Goal: Task Accomplishment & Management: Manage account settings

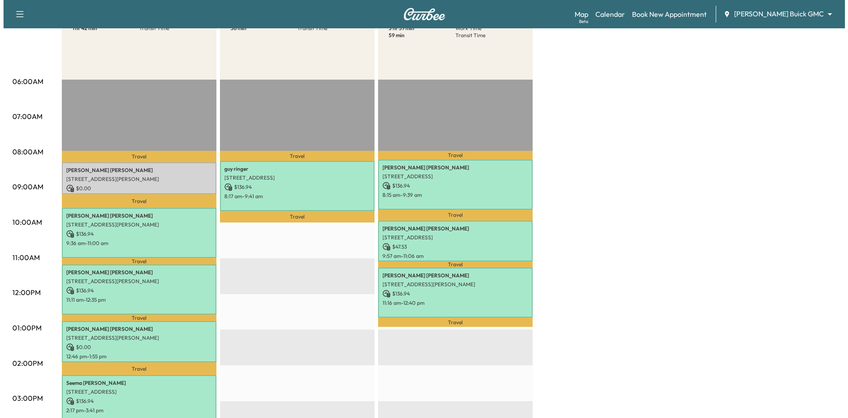
scroll to position [221, 0]
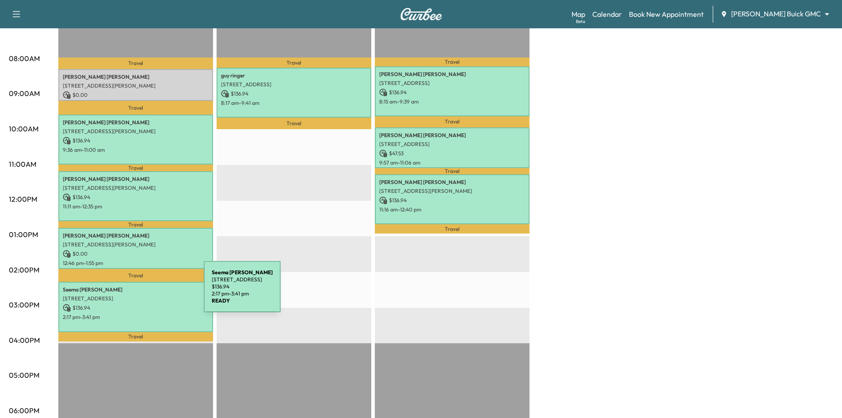
click at [137, 295] on p "[STREET_ADDRESS]" at bounding box center [136, 298] width 146 height 7
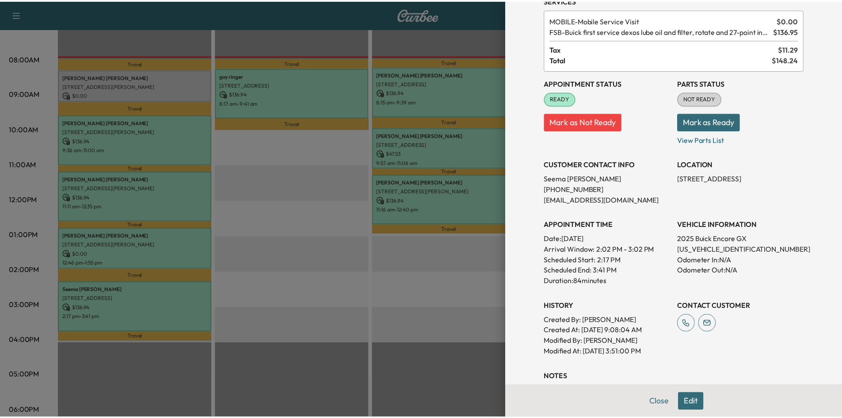
scroll to position [0, 0]
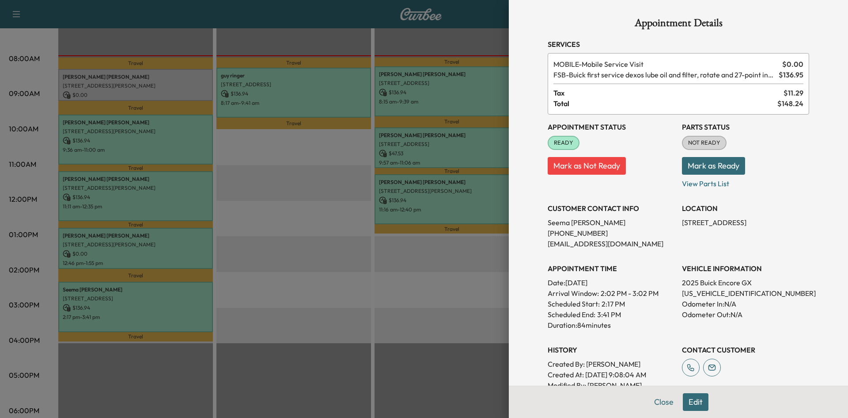
click at [290, 309] on div at bounding box center [424, 209] width 848 height 418
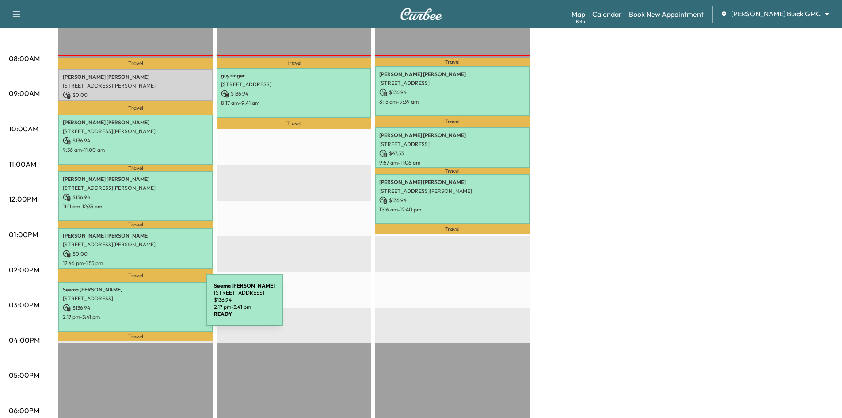
click at [140, 305] on p "$ 136.94" at bounding box center [136, 308] width 146 height 8
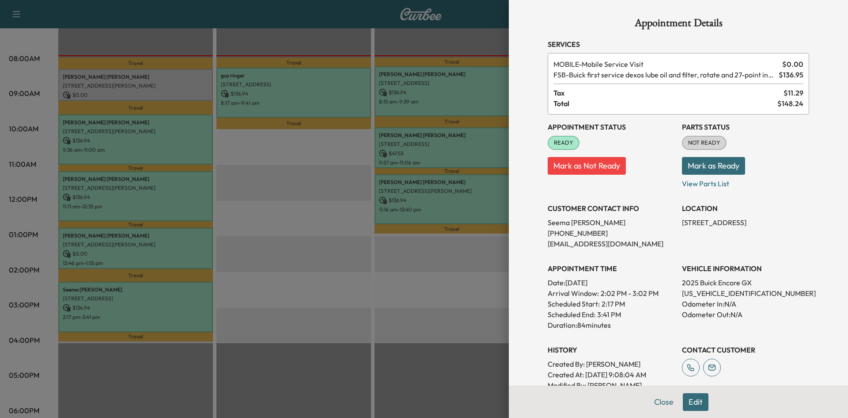
click at [326, 285] on div at bounding box center [424, 209] width 848 height 418
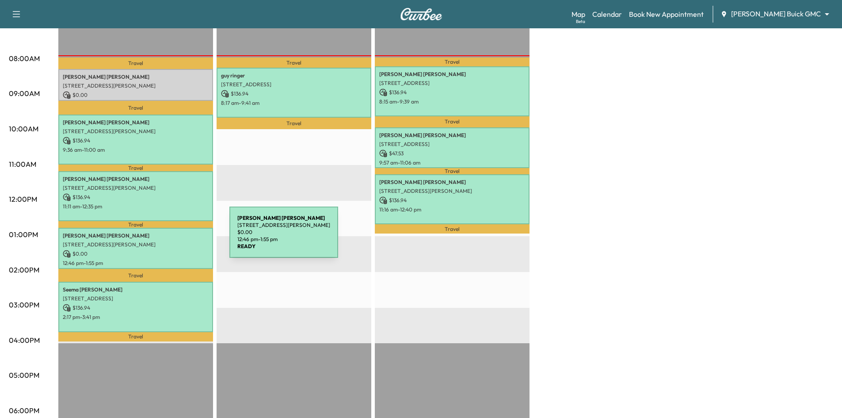
click at [162, 241] on p "[STREET_ADDRESS][PERSON_NAME]" at bounding box center [136, 244] width 146 height 7
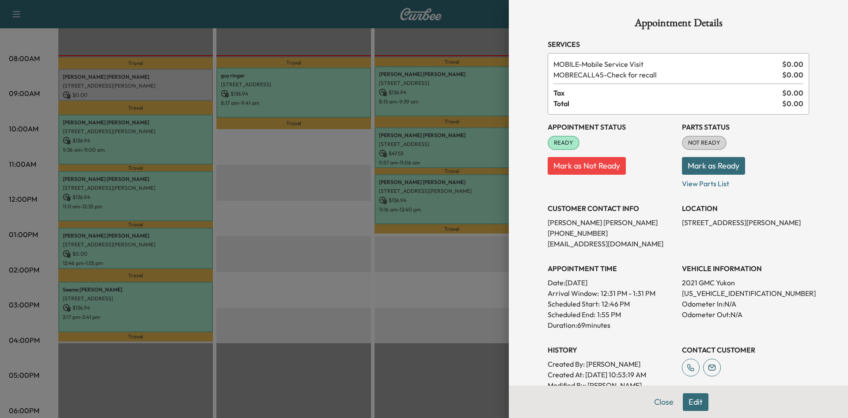
click at [154, 195] on div at bounding box center [424, 209] width 848 height 418
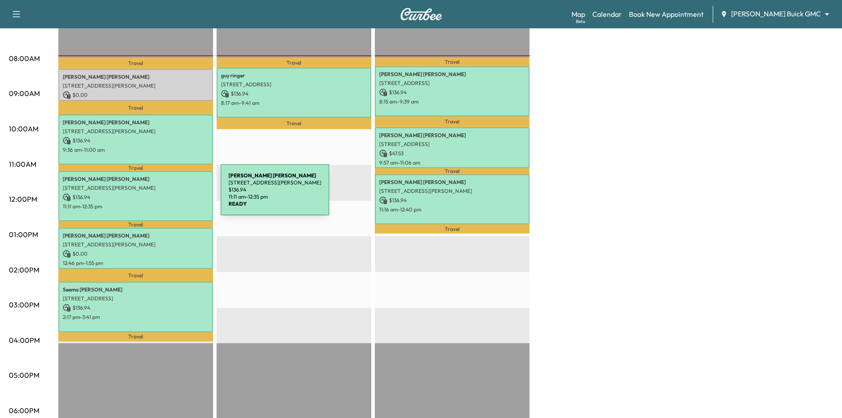
click at [154, 195] on p "$ 136.94" at bounding box center [136, 197] width 146 height 8
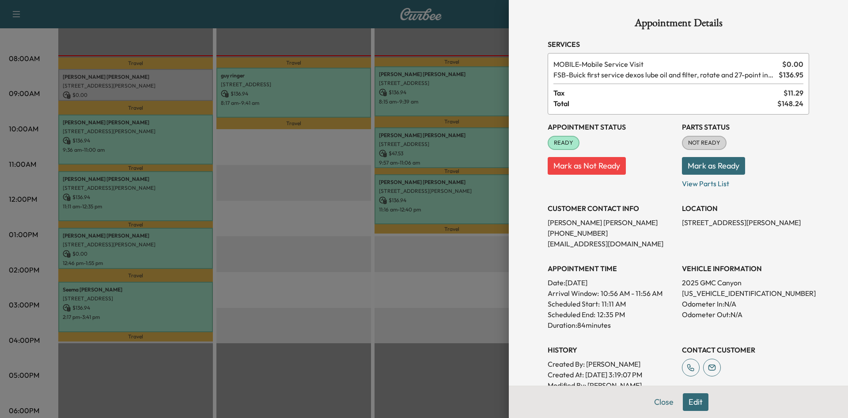
click at [152, 156] on div at bounding box center [424, 209] width 848 height 418
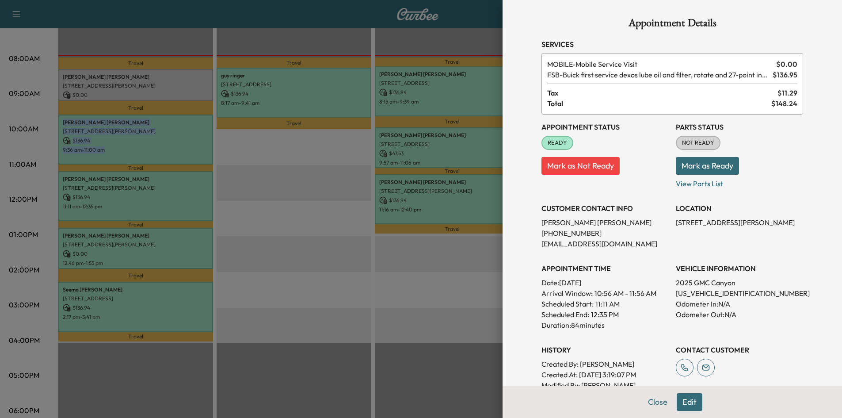
click at [152, 156] on div "[PERSON_NAME] [STREET_ADDRESS][PERSON_NAME] $ 136.94 9:36 am - 11:00 am" at bounding box center [135, 139] width 155 height 50
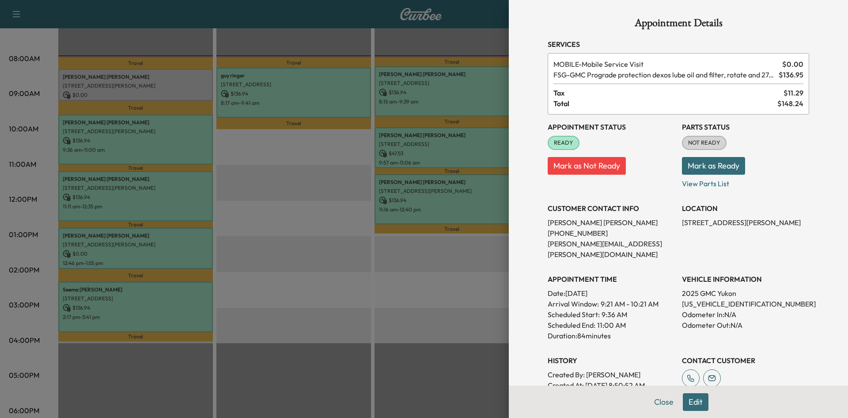
click at [179, 297] on div at bounding box center [424, 209] width 848 height 418
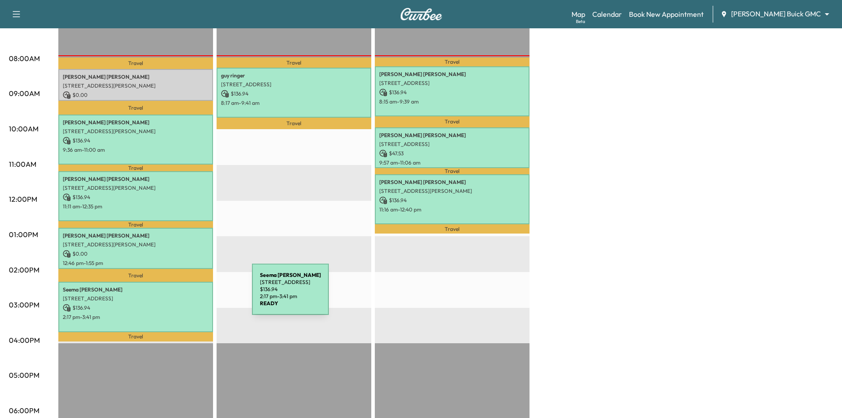
click at [185, 295] on p "[STREET_ADDRESS]" at bounding box center [136, 298] width 146 height 7
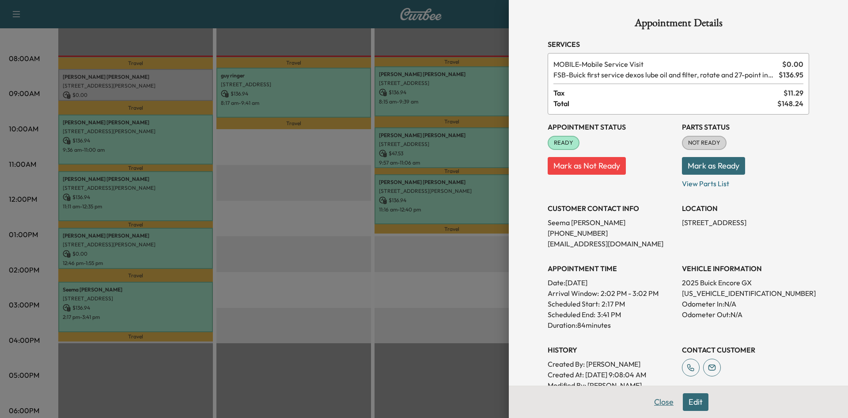
click at [663, 404] on button "Close" at bounding box center [664, 402] width 31 height 18
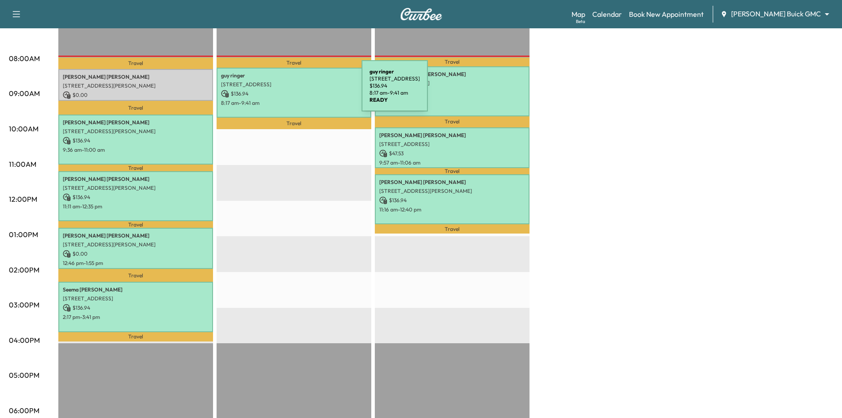
click at [295, 91] on p "$ 136.94" at bounding box center [294, 94] width 146 height 8
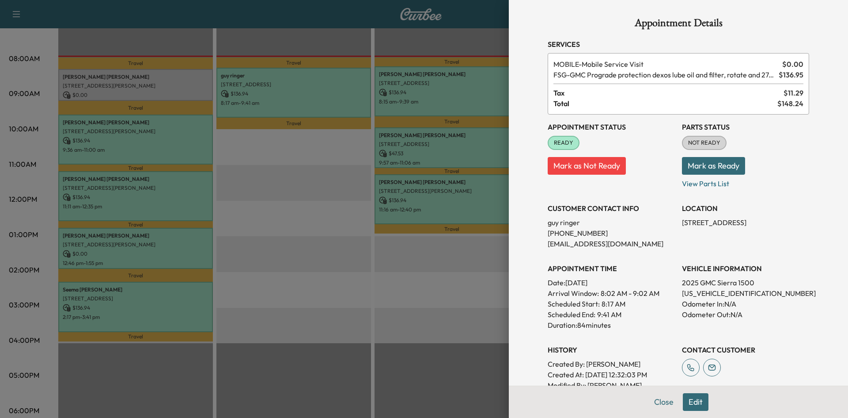
click at [421, 329] on div at bounding box center [424, 209] width 848 height 418
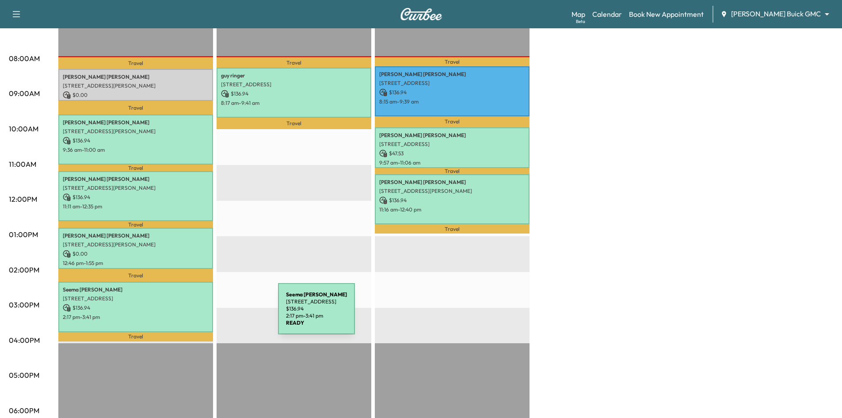
drag, startPoint x: 194, startPoint y: 311, endPoint x: 212, endPoint y: 314, distance: 17.4
click at [212, 314] on div "[PERSON_NAME] [STREET_ADDRESS] $ 136.94 2:17 pm - 3:41 pm" at bounding box center [135, 306] width 155 height 50
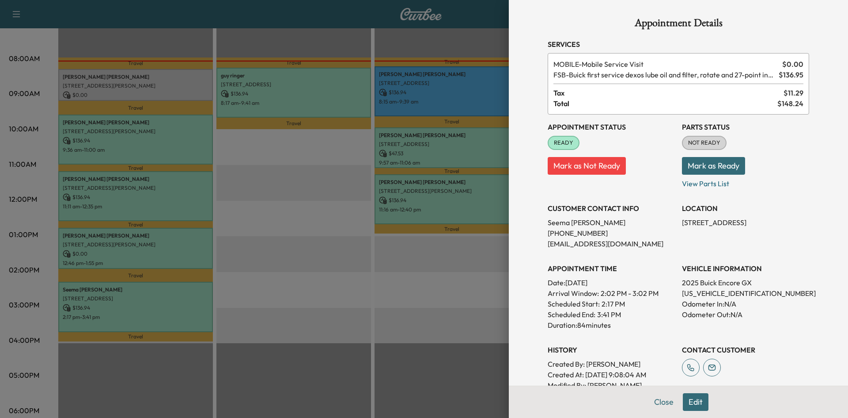
click at [277, 287] on div at bounding box center [424, 209] width 848 height 418
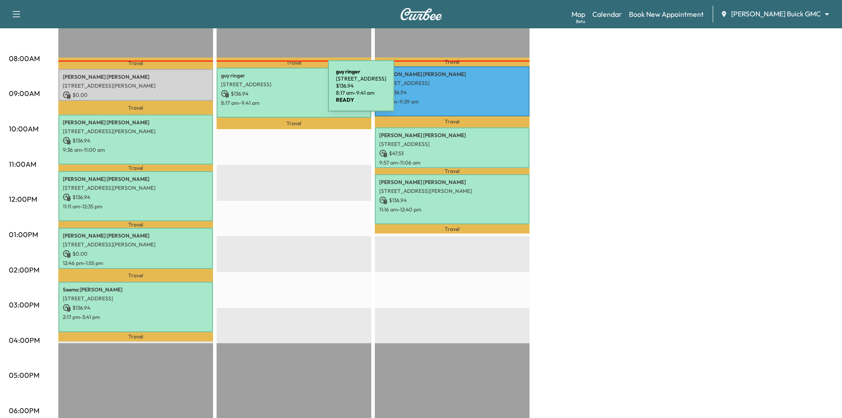
click at [262, 91] on p "$ 136.94" at bounding box center [294, 94] width 146 height 8
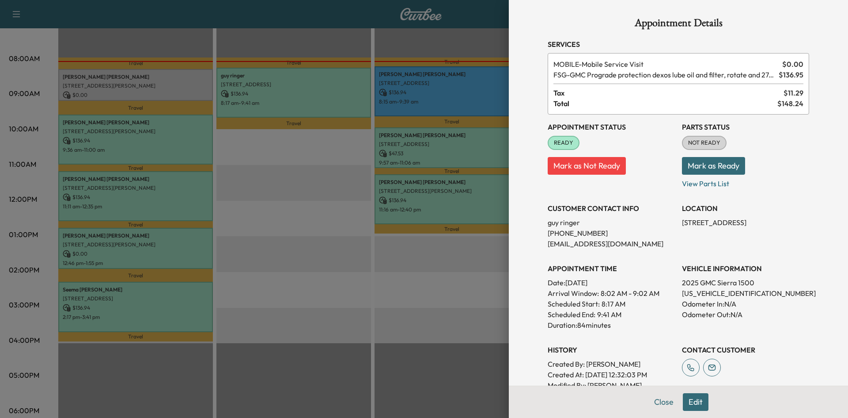
click at [116, 311] on div at bounding box center [424, 209] width 848 height 418
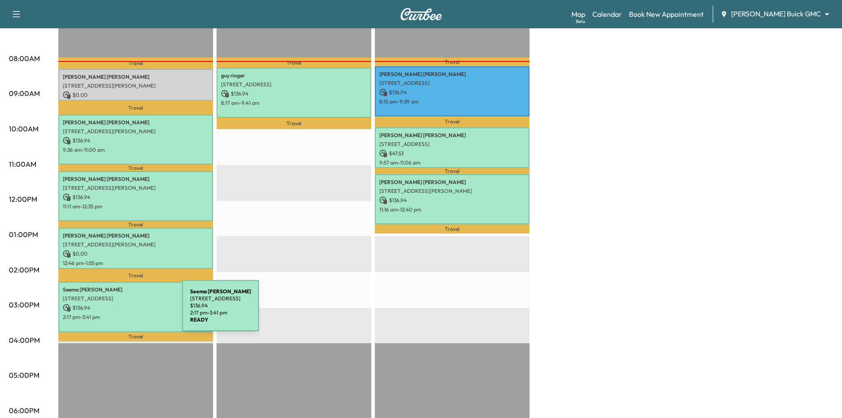
click at [116, 313] on p "2:17 pm - 3:41 pm" at bounding box center [136, 316] width 146 height 7
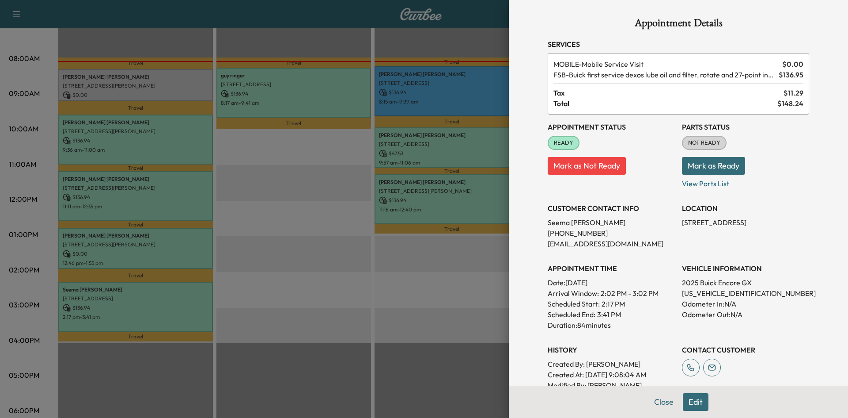
click at [415, 284] on div at bounding box center [424, 209] width 848 height 418
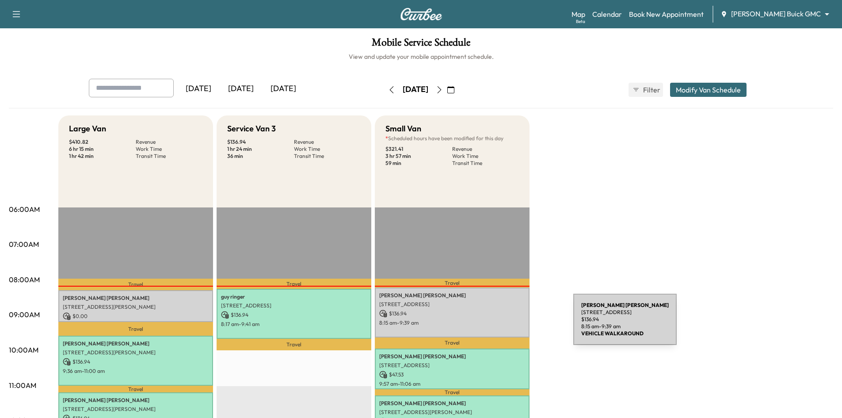
click at [499, 313] on p "$ 136.94" at bounding box center [452, 313] width 146 height 8
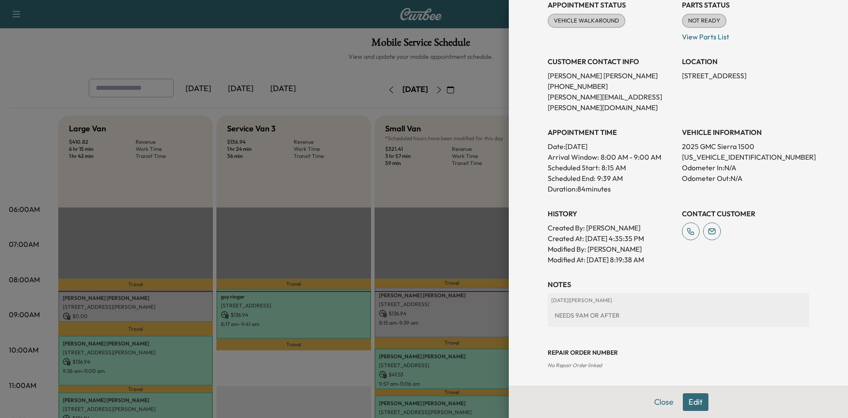
scroll to position [109, 0]
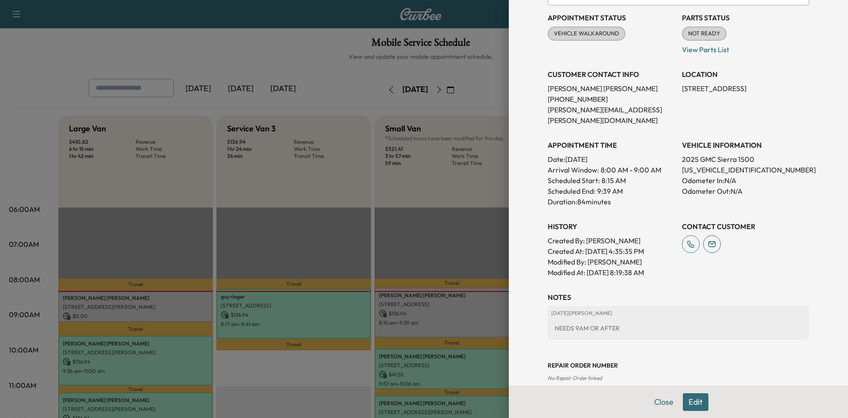
click at [474, 242] on div at bounding box center [424, 209] width 848 height 418
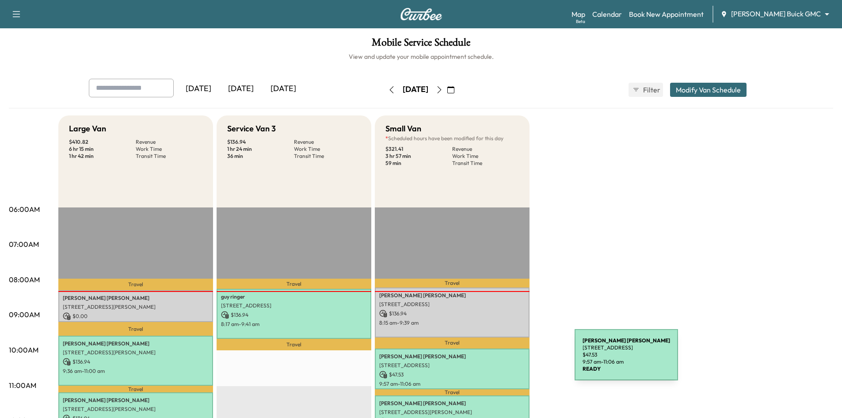
click at [508, 361] on p "[STREET_ADDRESS]" at bounding box center [452, 364] width 146 height 7
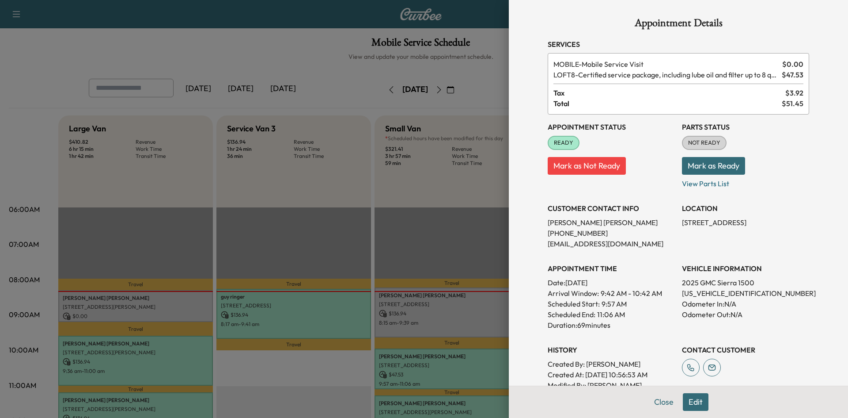
click at [482, 217] on div at bounding box center [424, 209] width 848 height 418
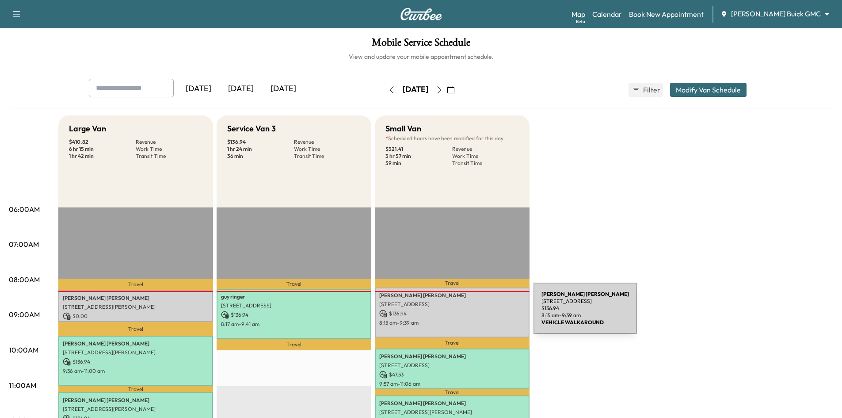
click at [467, 312] on p "$ 136.94" at bounding box center [452, 313] width 146 height 8
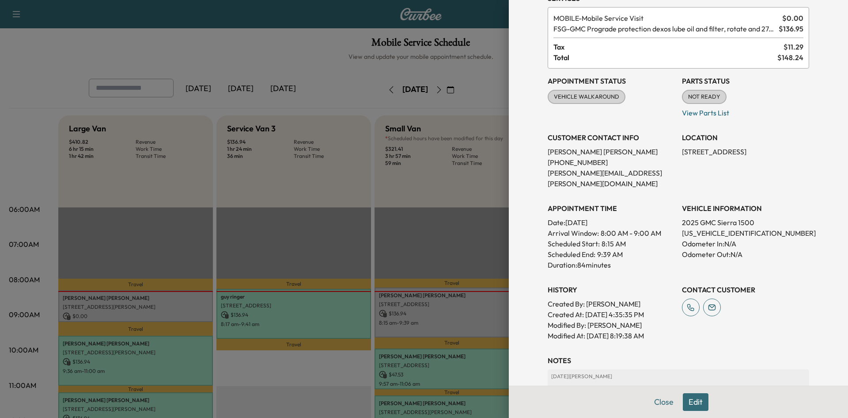
scroll to position [153, 0]
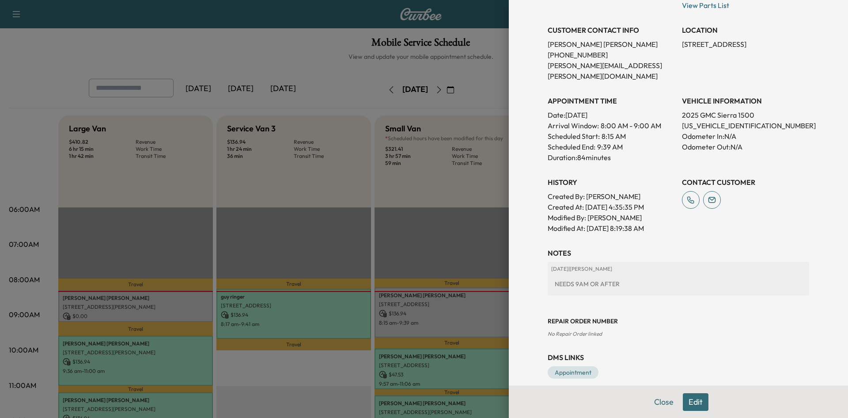
click at [440, 263] on div at bounding box center [424, 209] width 848 height 418
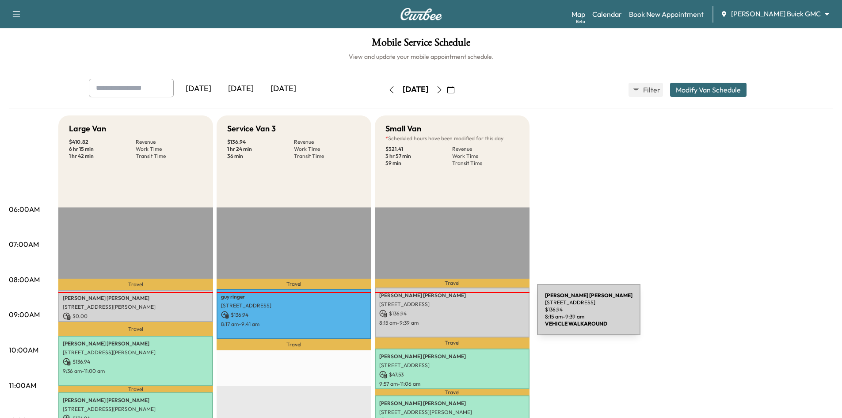
click at [471, 315] on p "$ 136.94" at bounding box center [452, 313] width 146 height 8
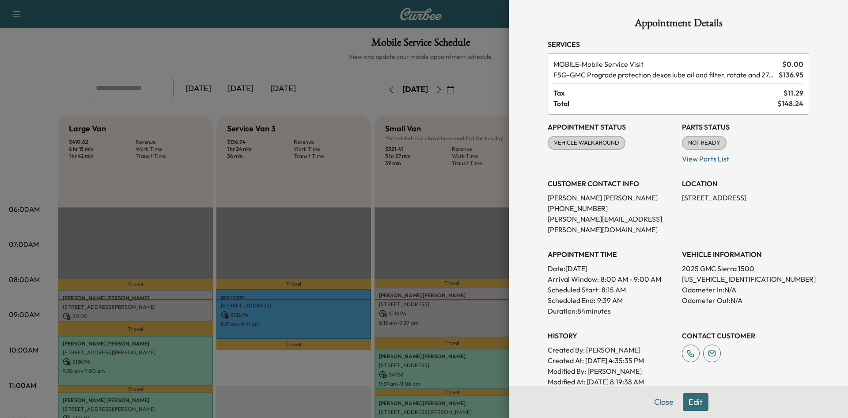
click at [692, 274] on p "[US_VEHICLE_IDENTIFICATION_NUMBER]" at bounding box center [745, 279] width 127 height 11
copy p "[US_VEHICLE_IDENTIFICATION_NUMBER]"
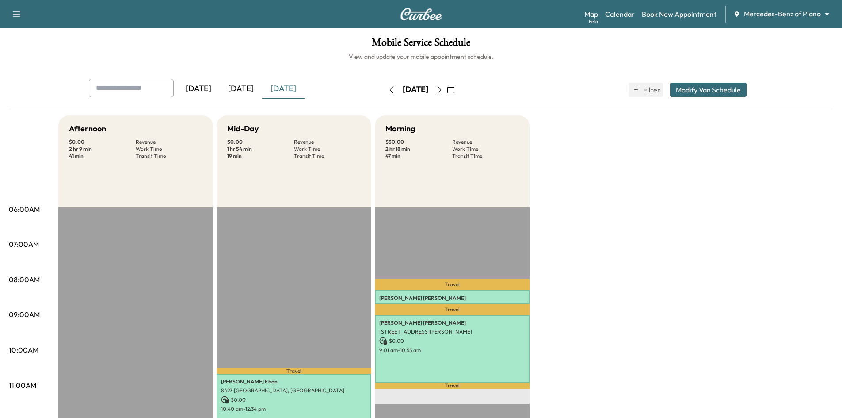
click at [454, 89] on icon "button" at bounding box center [450, 89] width 7 height 7
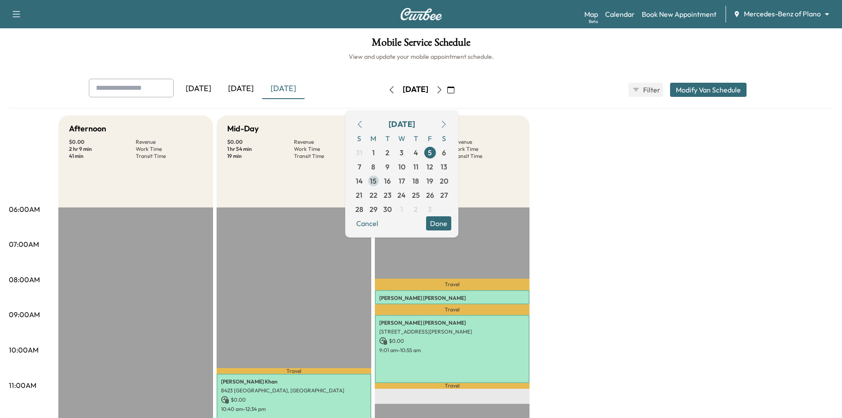
click at [376, 181] on span "15" at bounding box center [373, 180] width 7 height 11
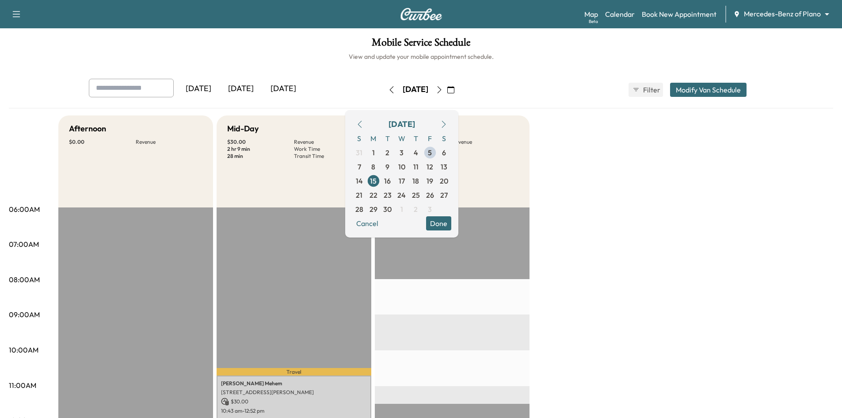
click at [327, 53] on h6 "View and update your mobile appointment schedule." at bounding box center [421, 56] width 824 height 9
click at [246, 90] on div "[DATE]" at bounding box center [241, 89] width 42 height 20
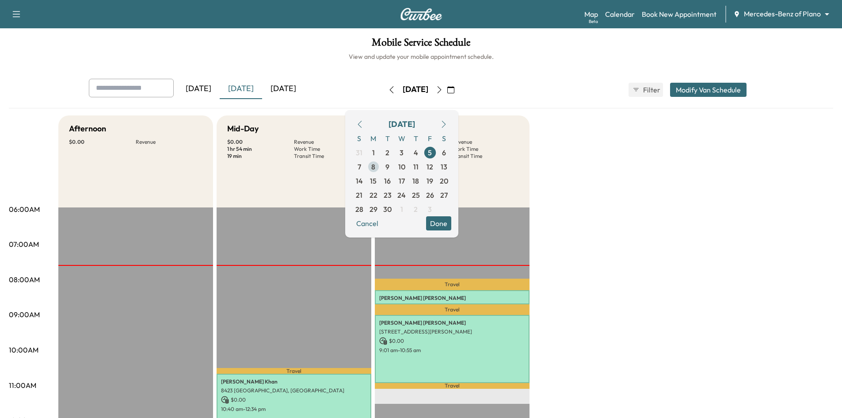
click at [375, 170] on span "8" at bounding box center [373, 166] width 4 height 11
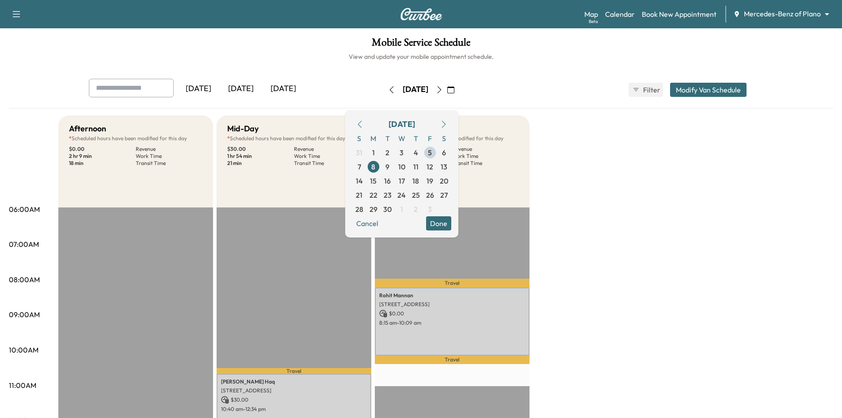
click at [451, 224] on button "Done" at bounding box center [438, 223] width 25 height 14
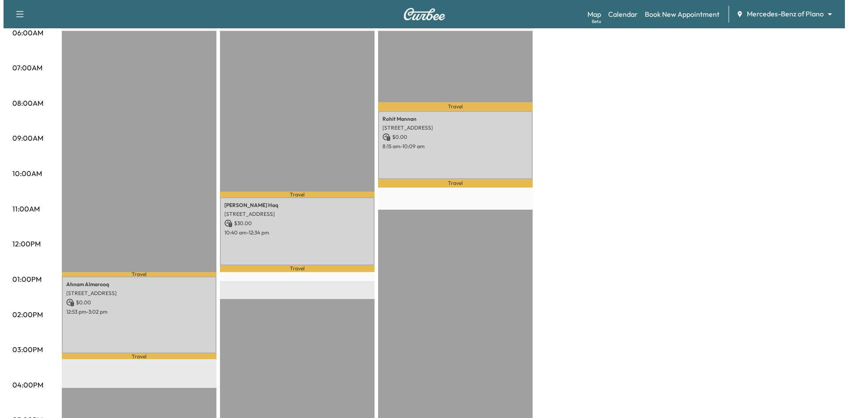
scroll to position [177, 0]
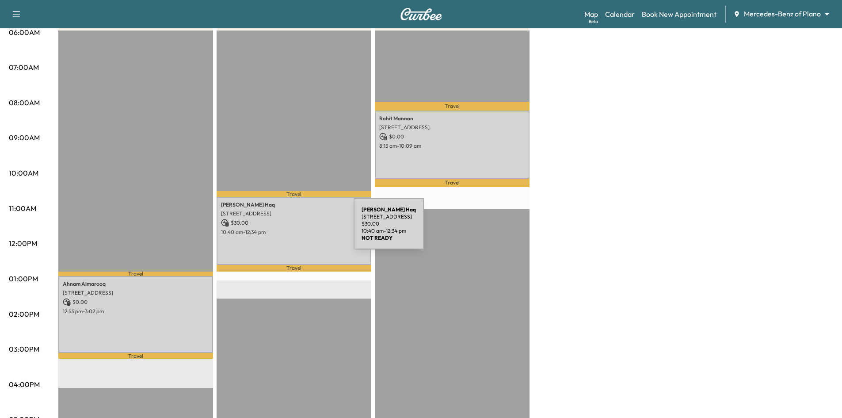
click at [287, 229] on p "10:40 am - 12:34 pm" at bounding box center [294, 231] width 146 height 7
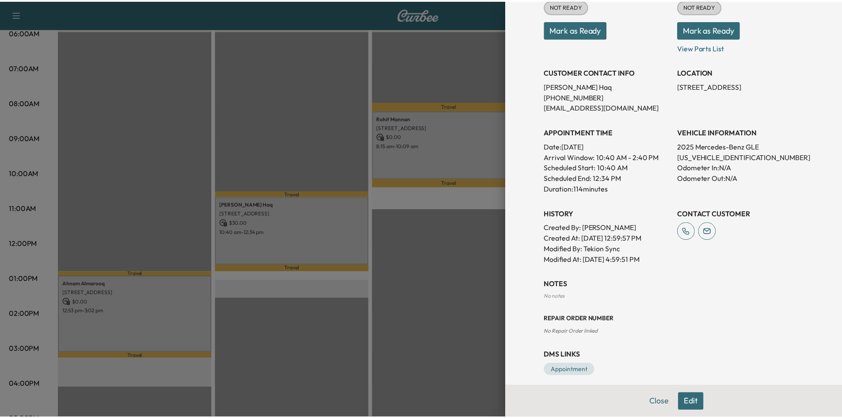
scroll to position [155, 0]
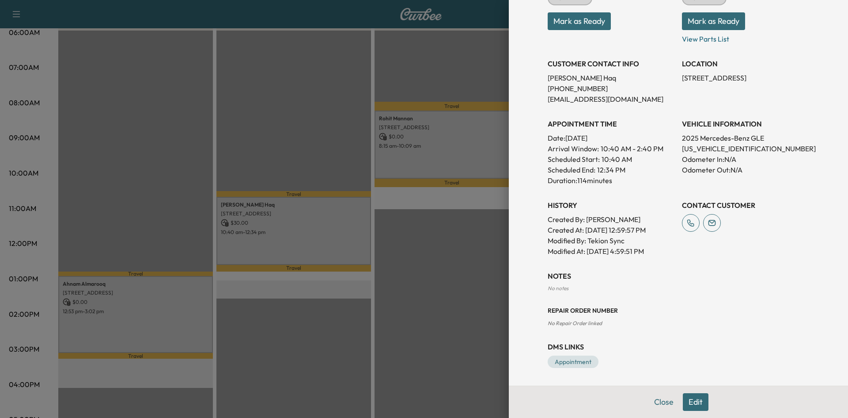
click at [410, 353] on div at bounding box center [424, 209] width 848 height 418
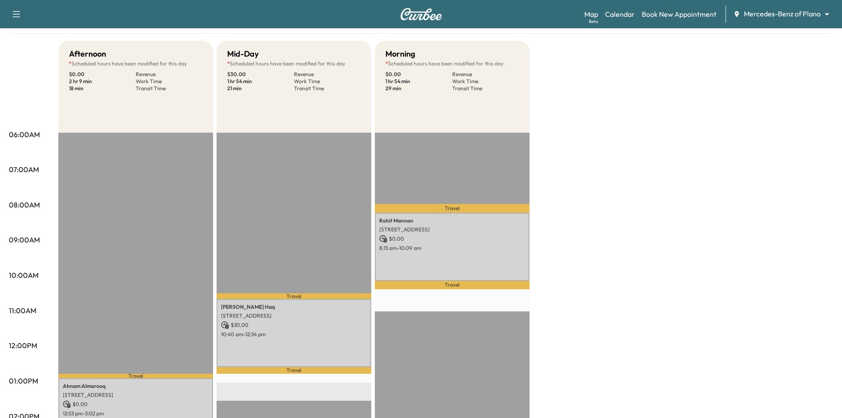
scroll to position [0, 0]
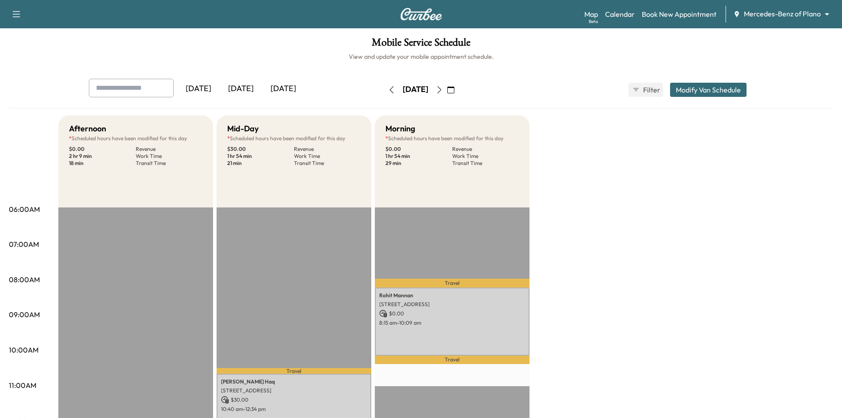
click at [246, 91] on div "[DATE]" at bounding box center [241, 89] width 42 height 20
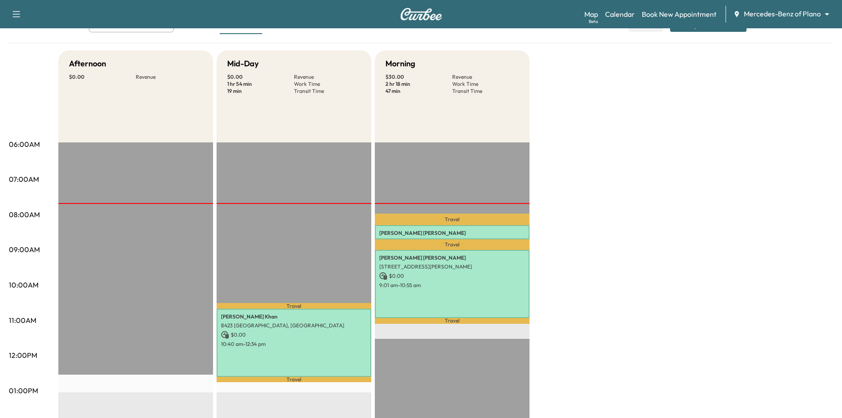
scroll to position [44, 0]
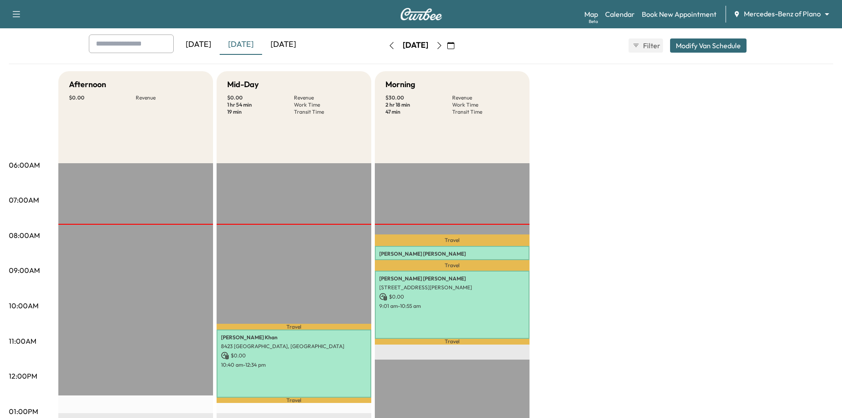
click at [454, 48] on icon "button" at bounding box center [450, 45] width 7 height 7
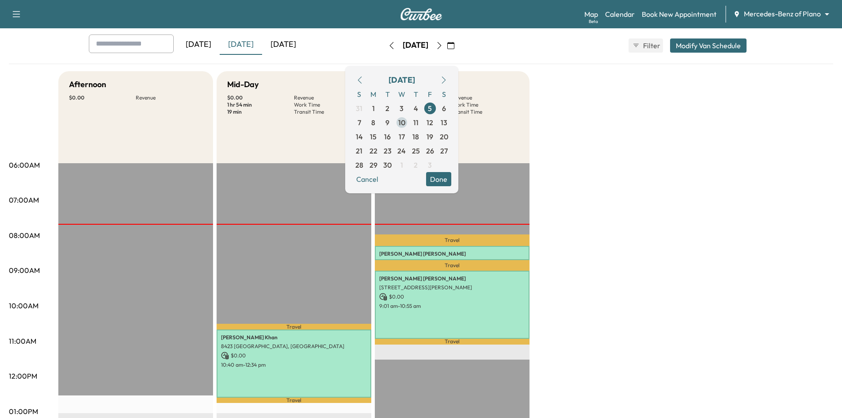
click at [405, 123] on span "10" at bounding box center [401, 122] width 7 height 11
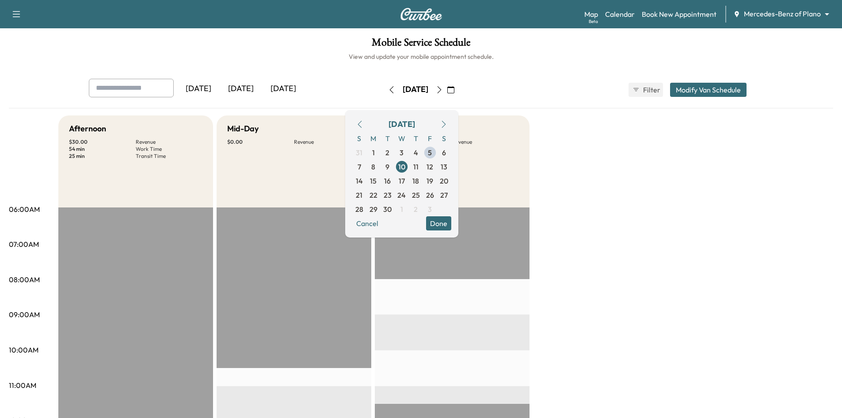
click at [451, 221] on button "Done" at bounding box center [438, 223] width 25 height 14
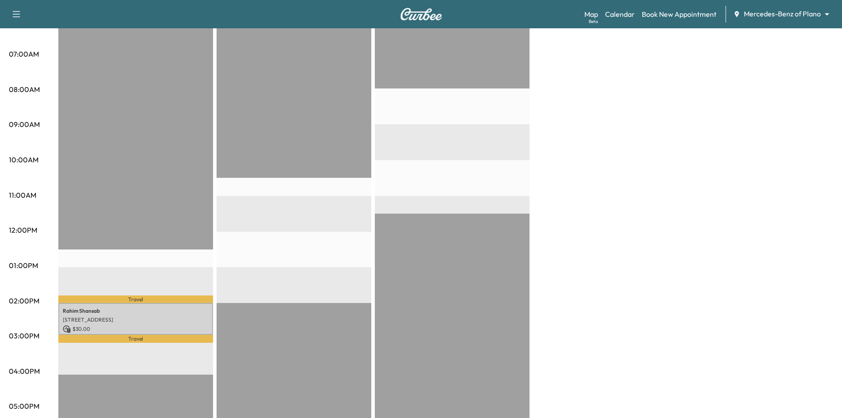
scroll to position [177, 0]
